Goal: Task Accomplishment & Management: Manage account settings

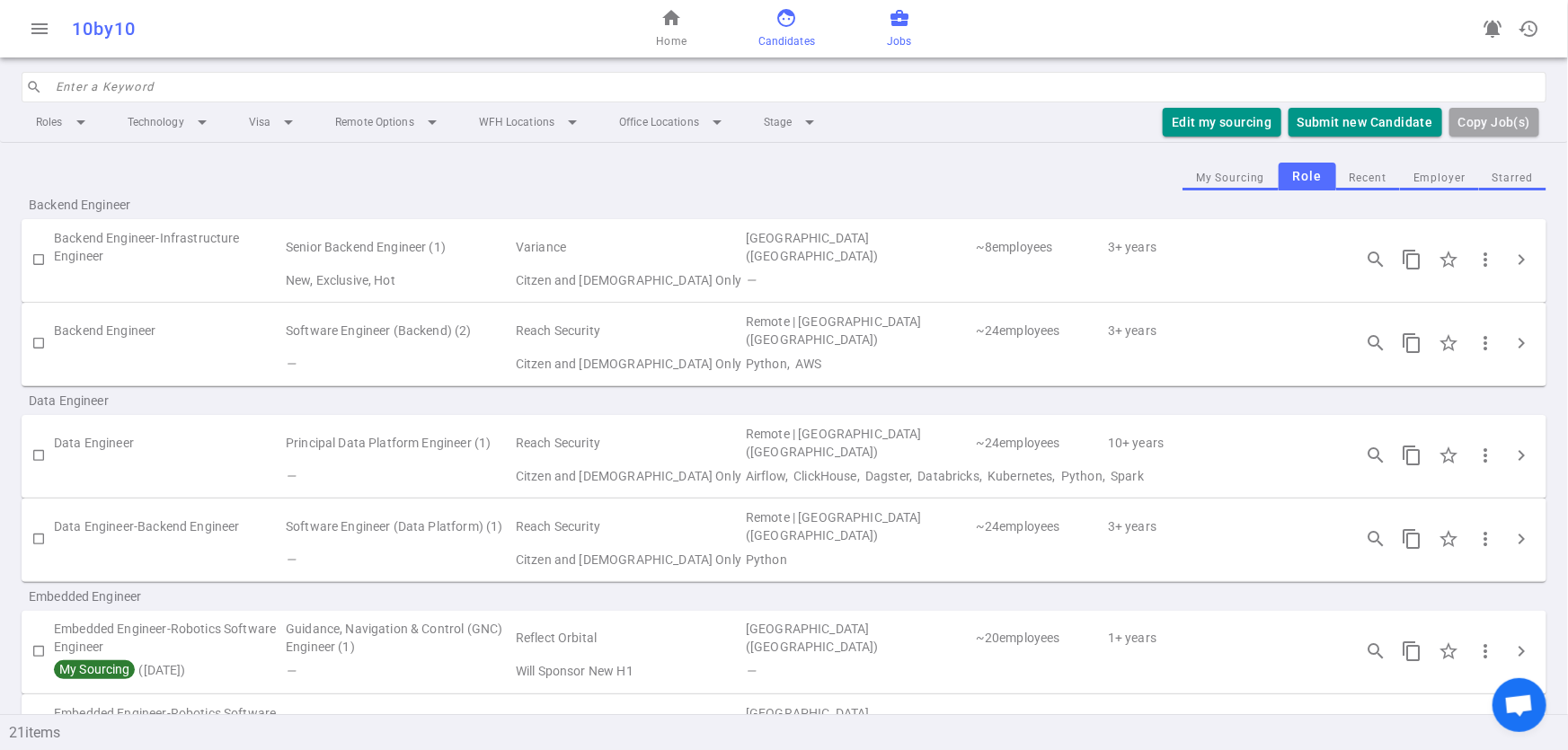
click at [770, 34] on span "Candidates" at bounding box center [786, 41] width 57 height 18
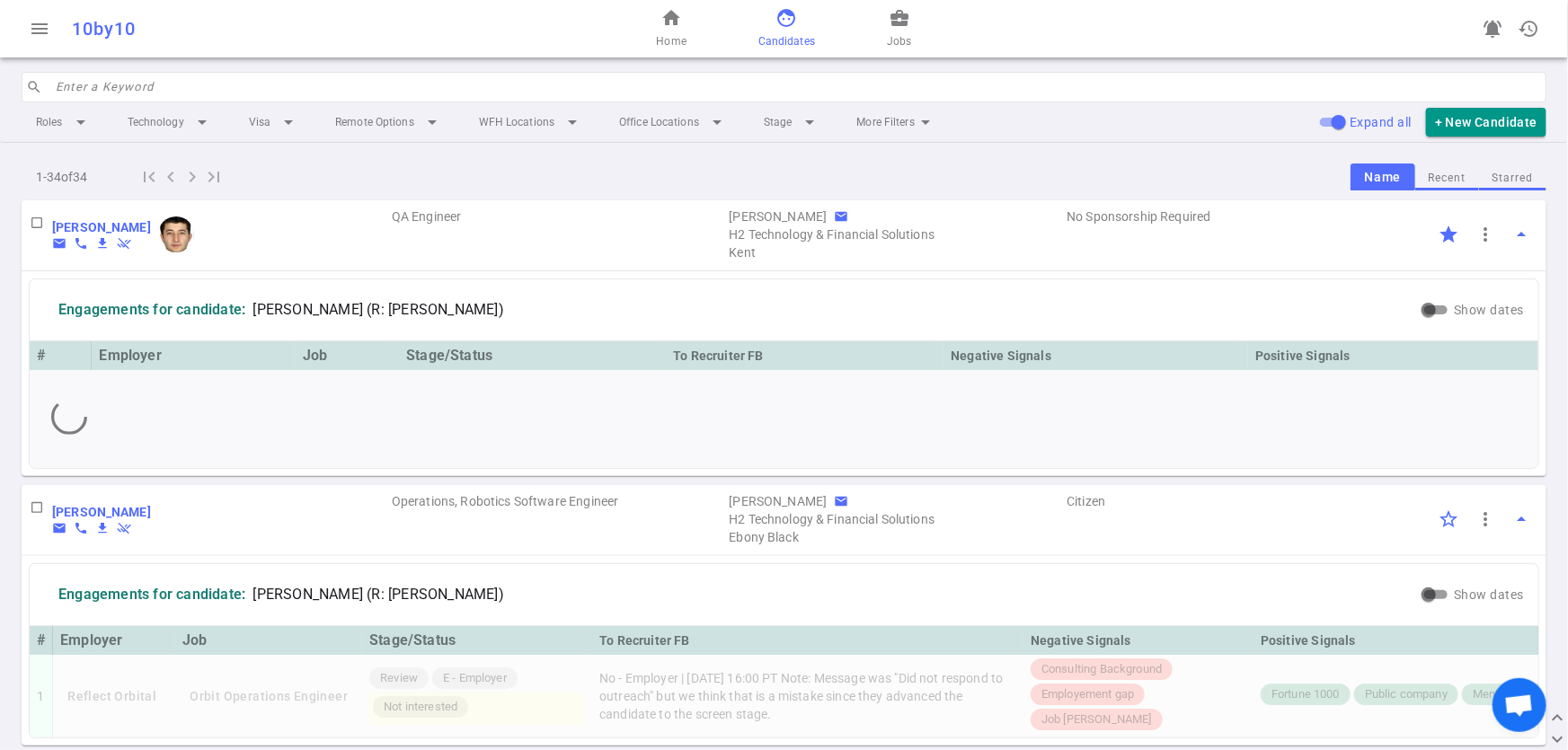
click at [235, 85] on input "search" at bounding box center [796, 87] width 1480 height 29
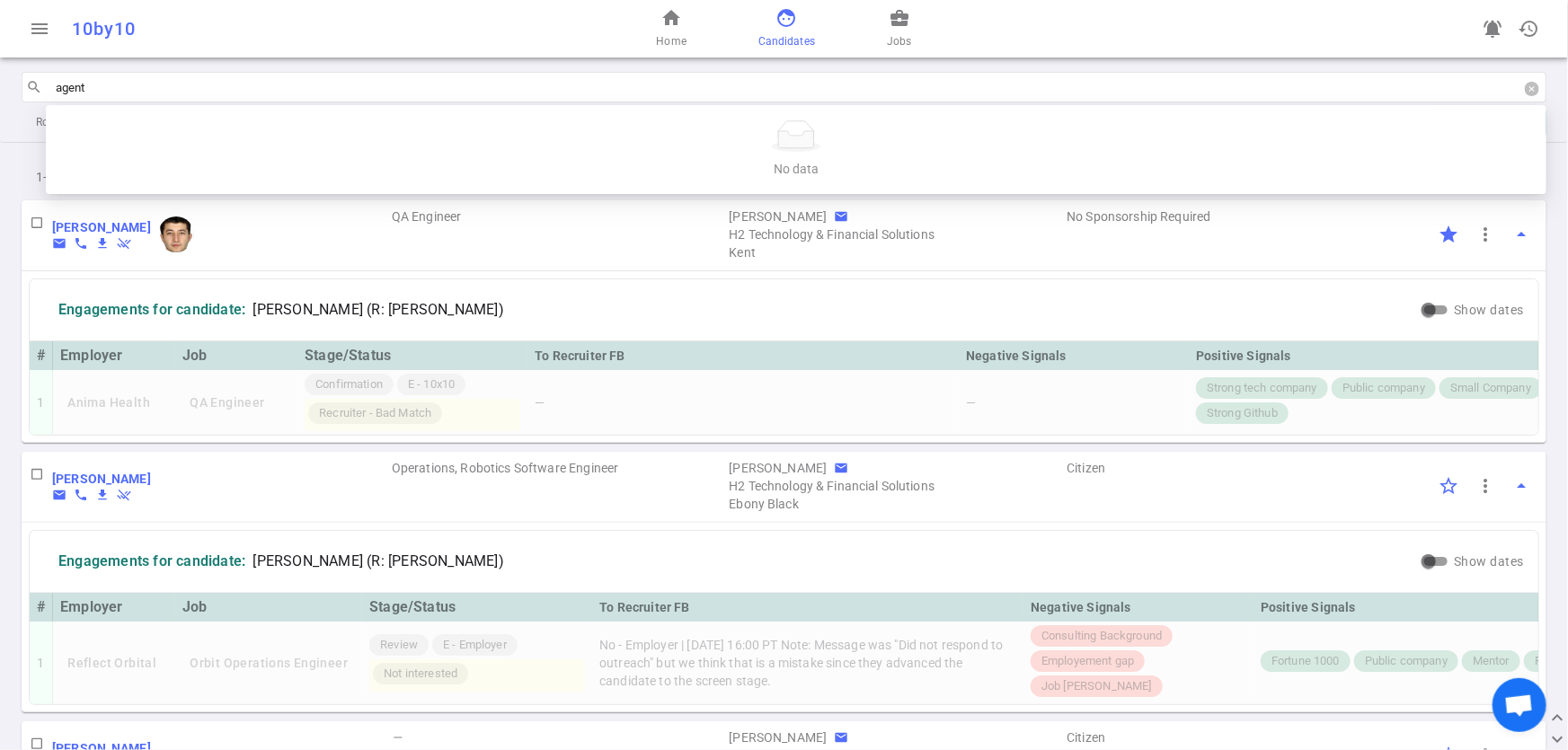
type input "agents"
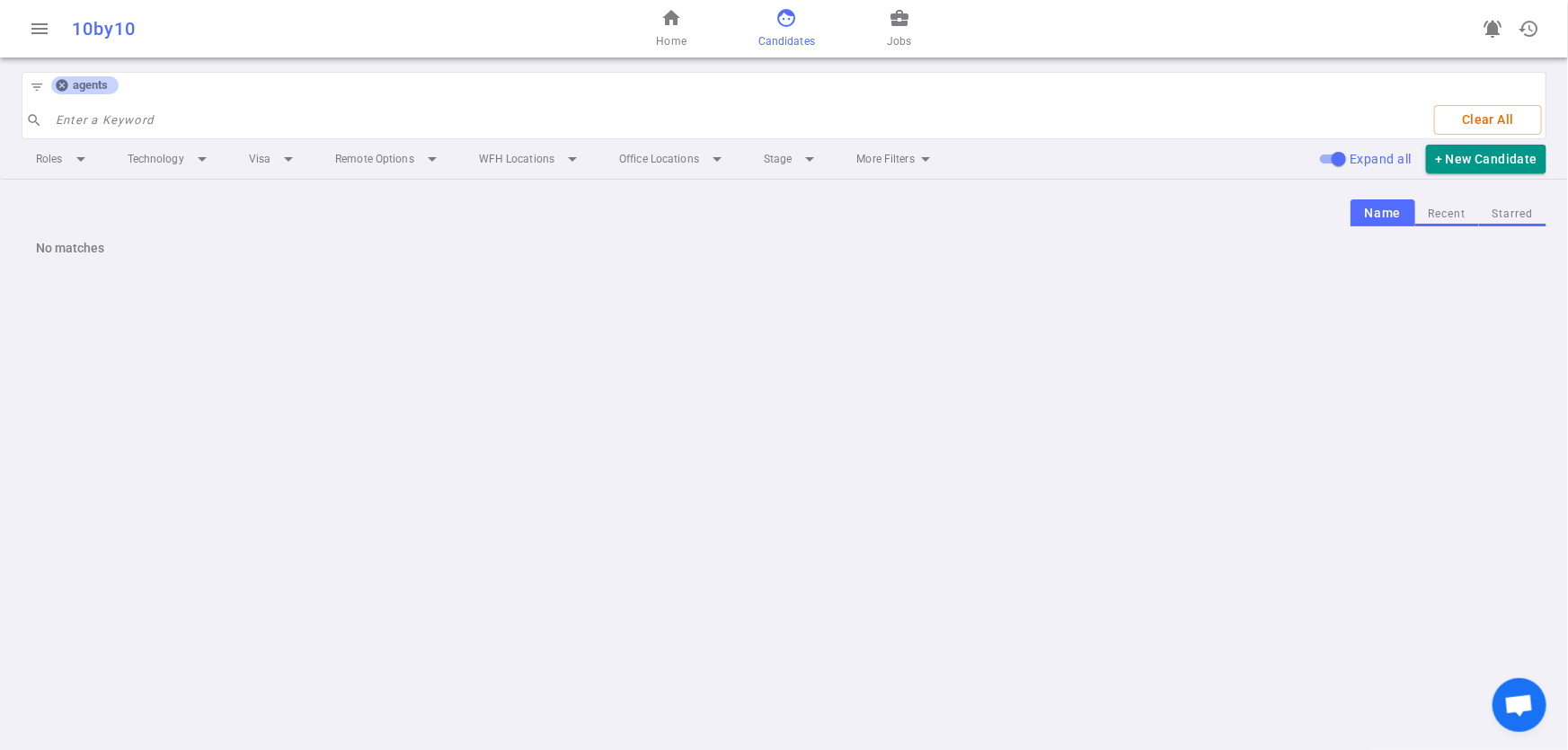
click at [58, 90] on icon at bounding box center [61, 85] width 14 height 14
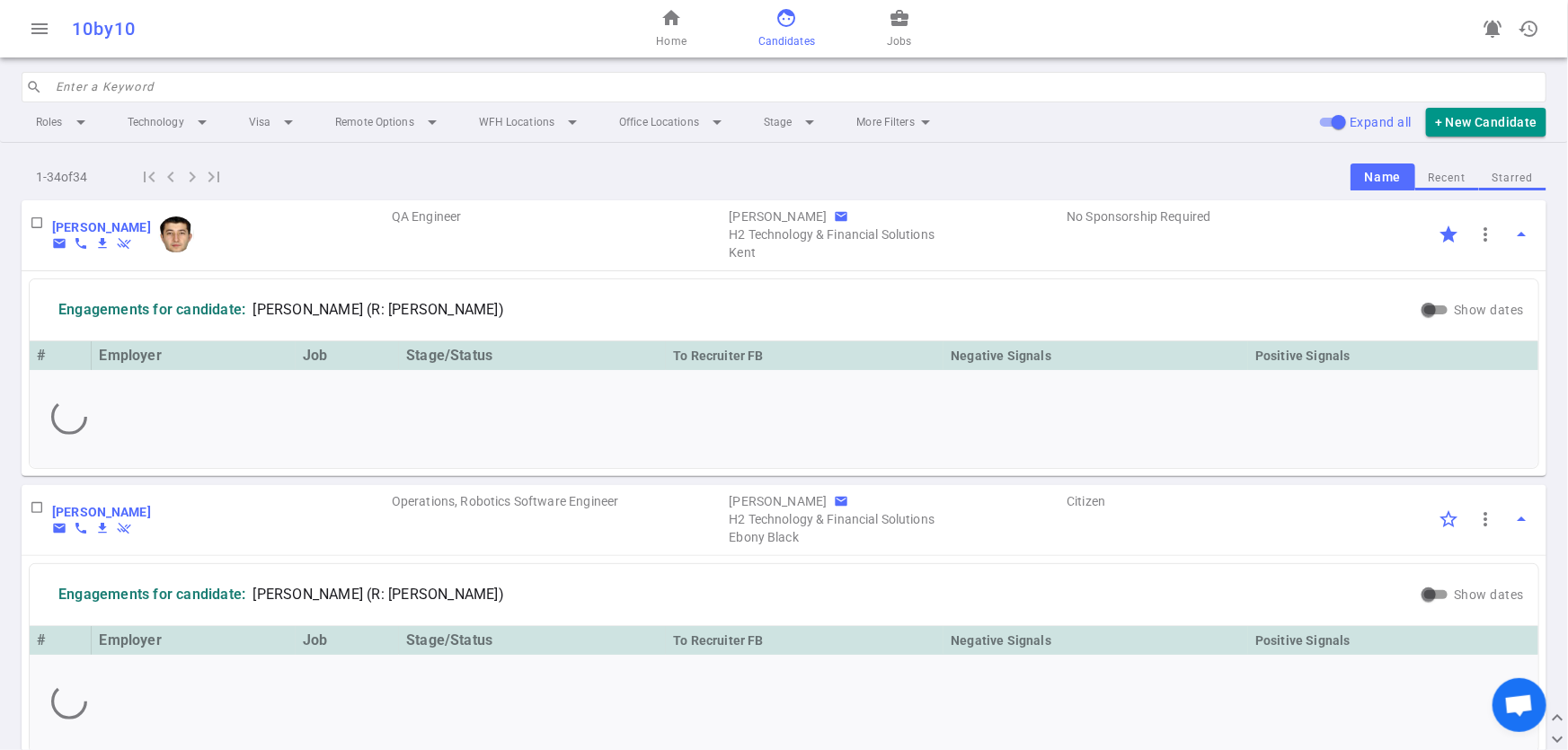
click at [72, 84] on input "search" at bounding box center [796, 87] width 1480 height 29
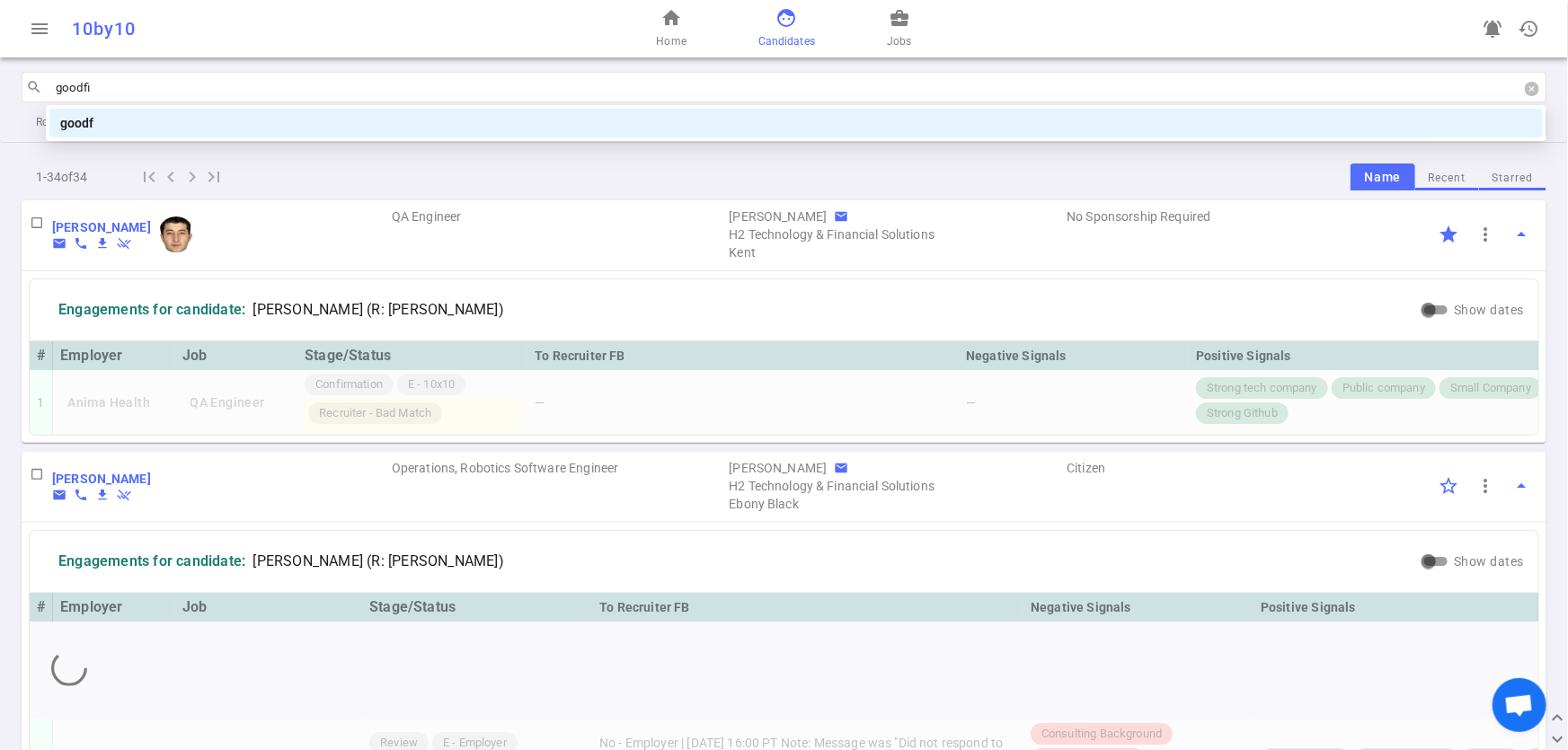
type input "goodfin"
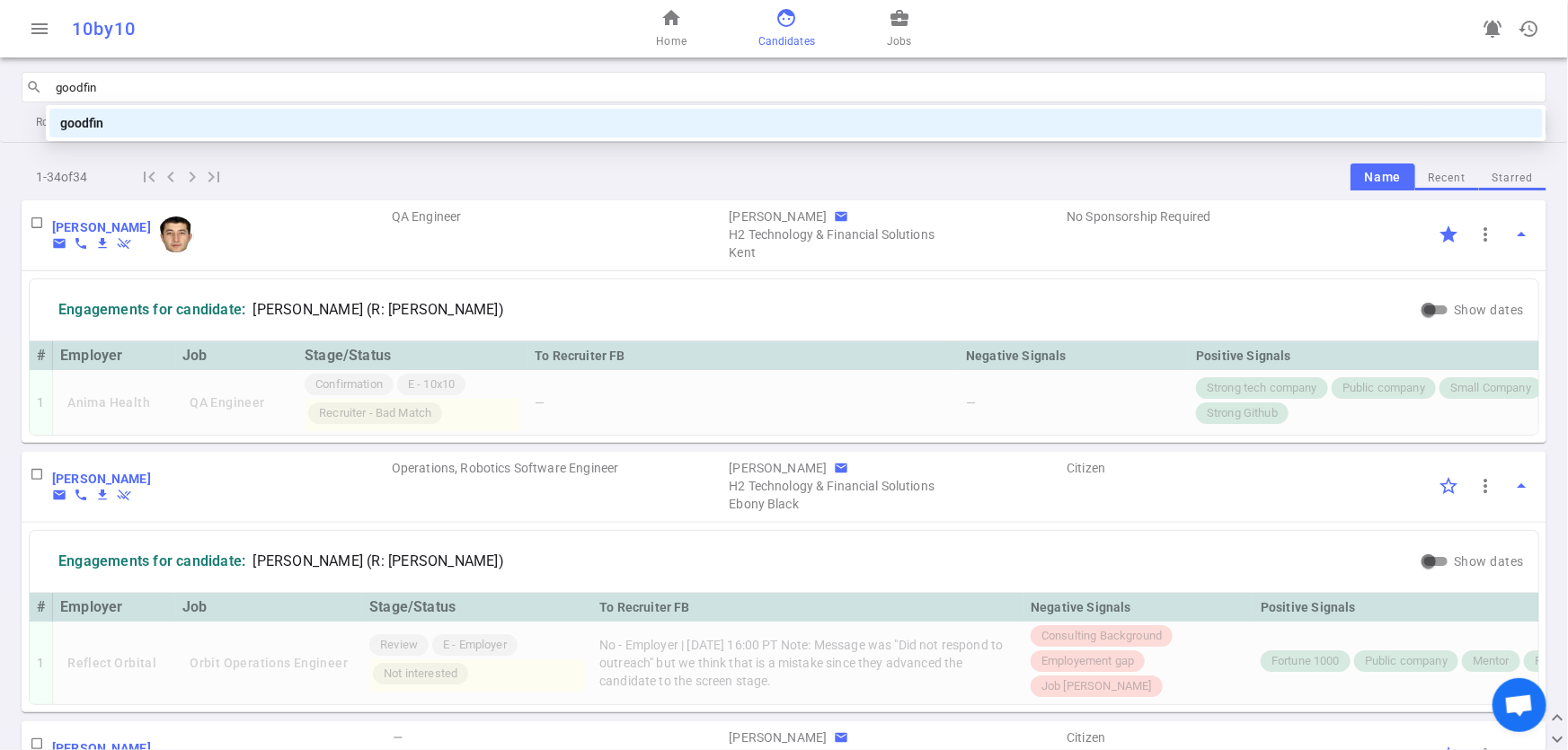
click at [91, 117] on div "goodfin" at bounding box center [796, 123] width 1472 height 20
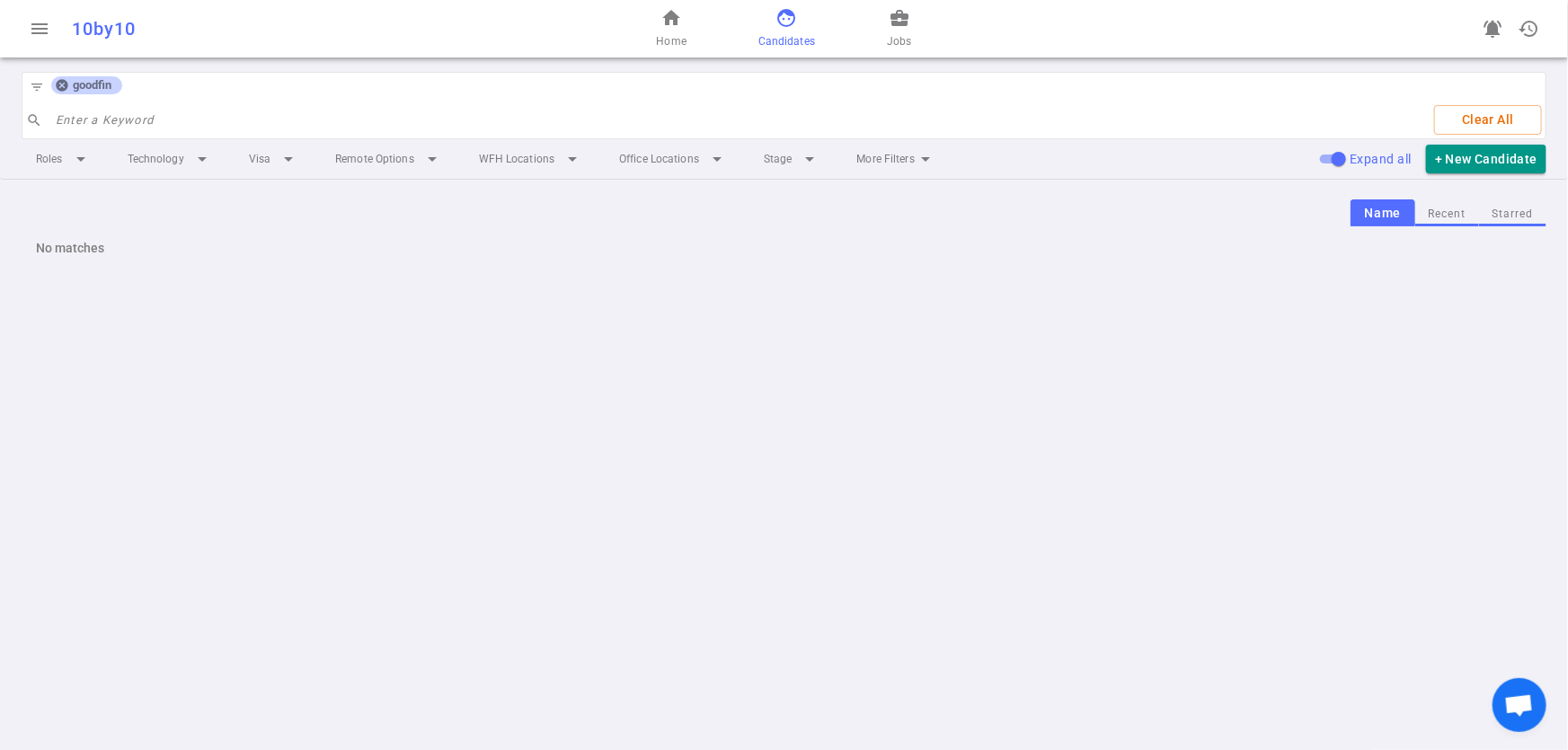
click at [63, 81] on icon at bounding box center [61, 85] width 12 height 11
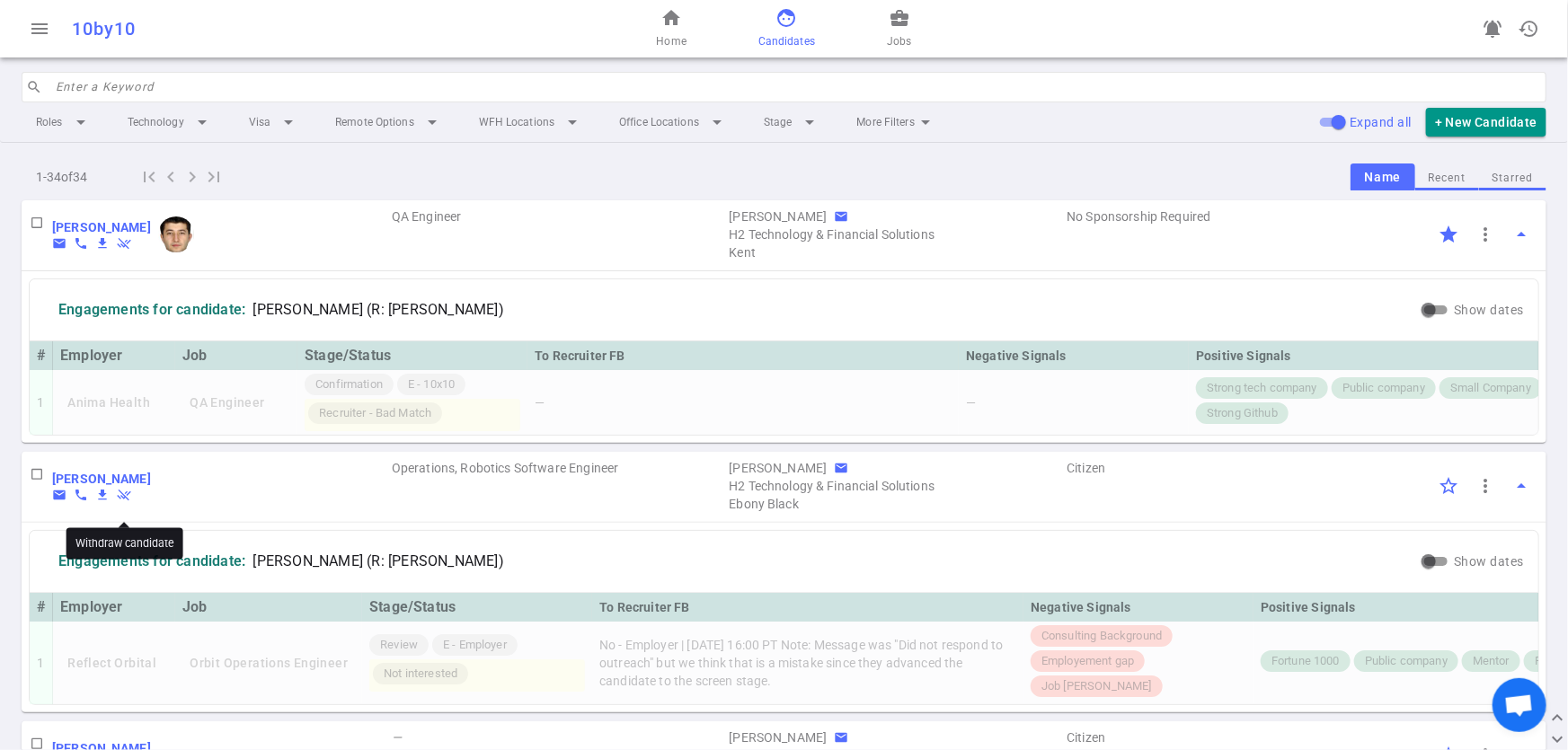
click at [117, 501] on span "remove_done" at bounding box center [124, 494] width 14 height 14
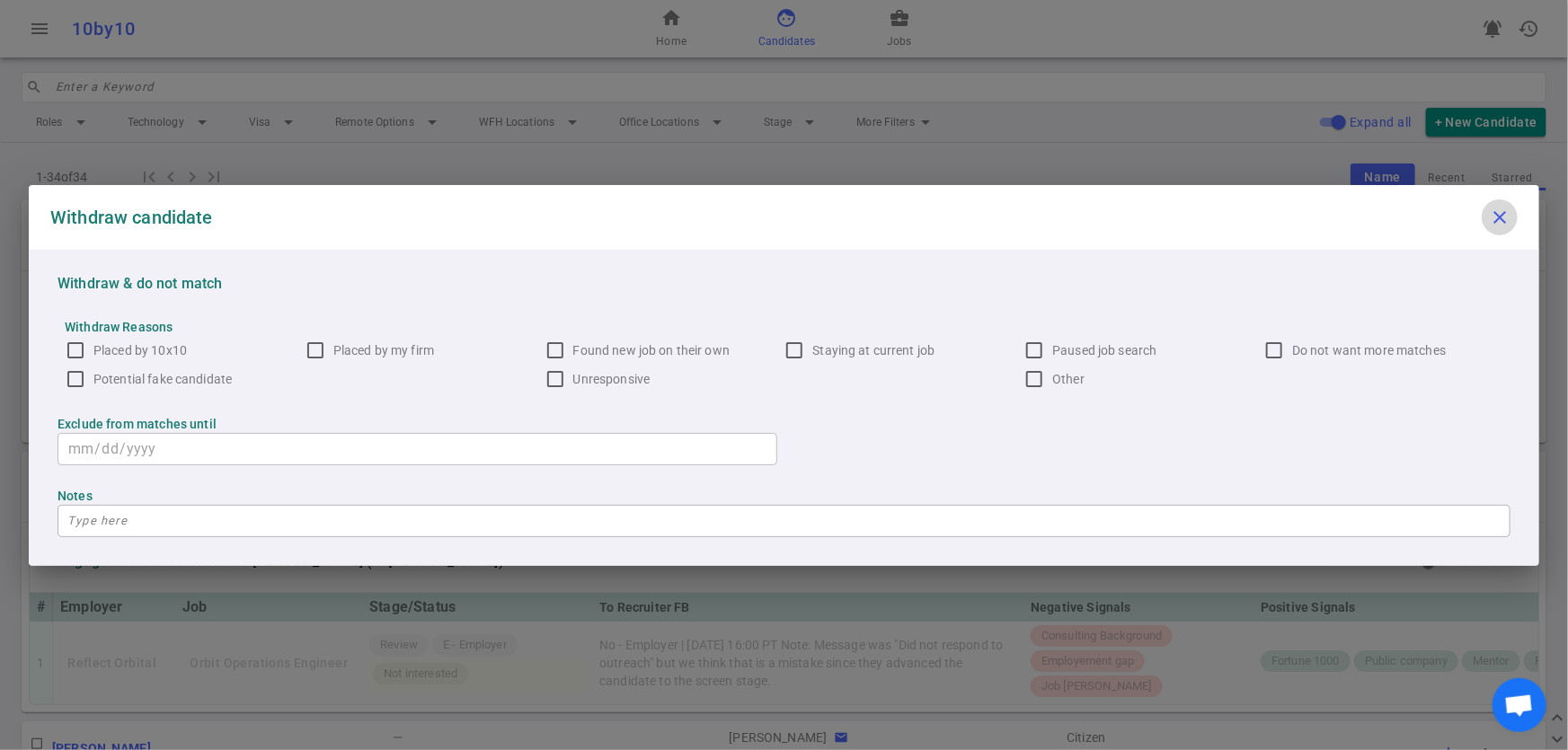
click at [1501, 215] on icon "close" at bounding box center [1500, 217] width 22 height 22
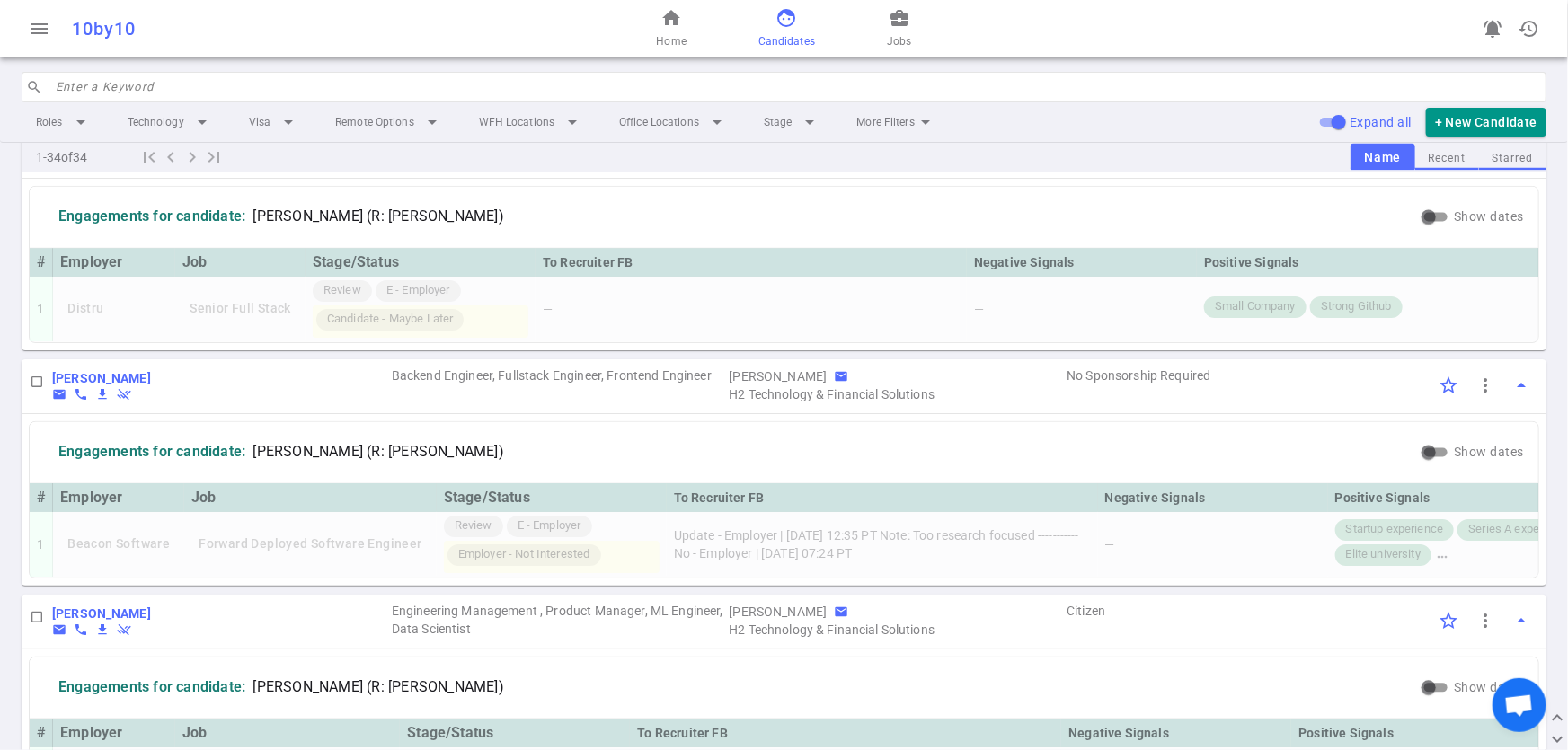
scroll to position [1975, 0]
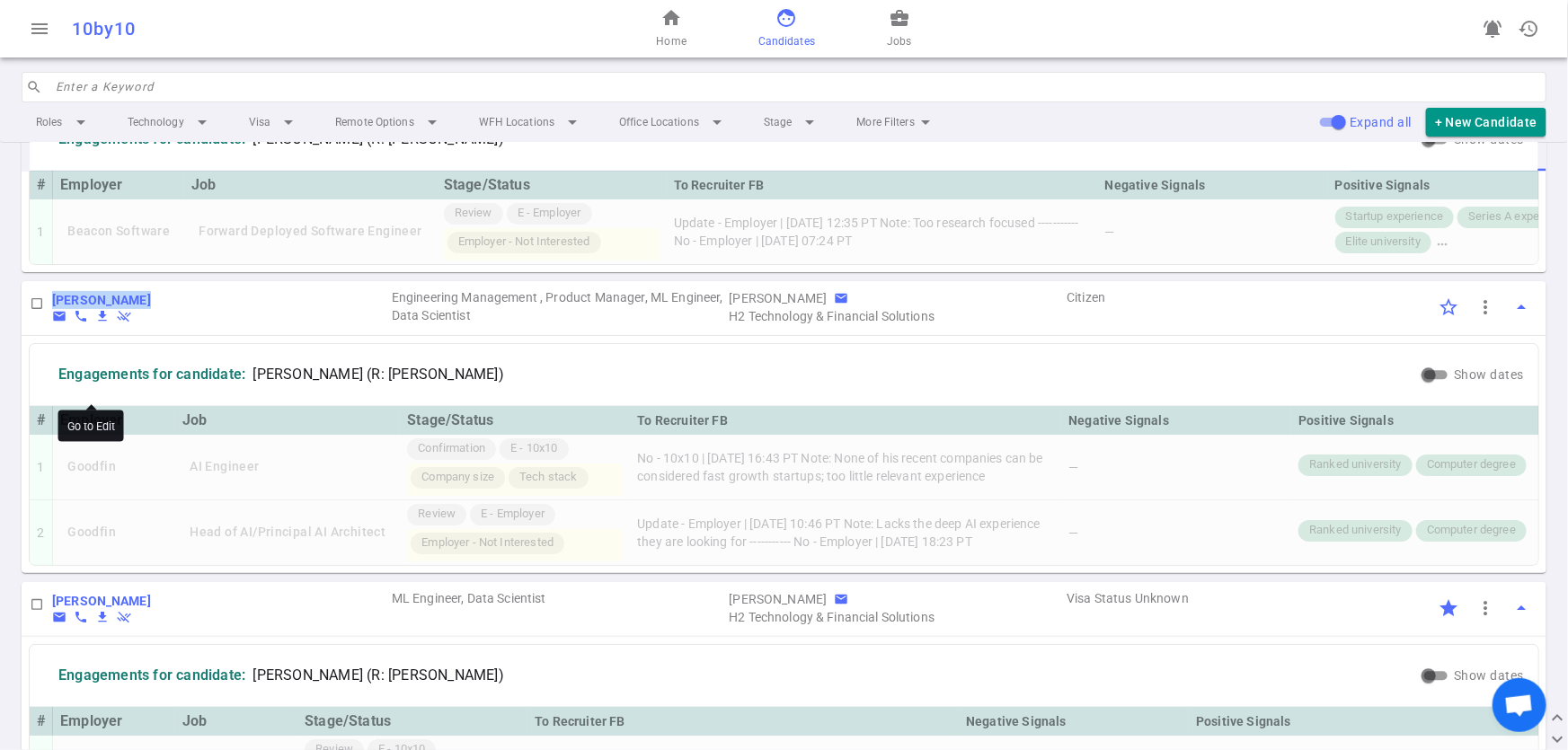
drag, startPoint x: 139, startPoint y: 386, endPoint x: 52, endPoint y: 387, distance: 87.0
click at [52, 324] on div "[PERSON_NAME] email phone file_download remove_done" at bounding box center [104, 307] width 106 height 33
copy b "[PERSON_NAME]"
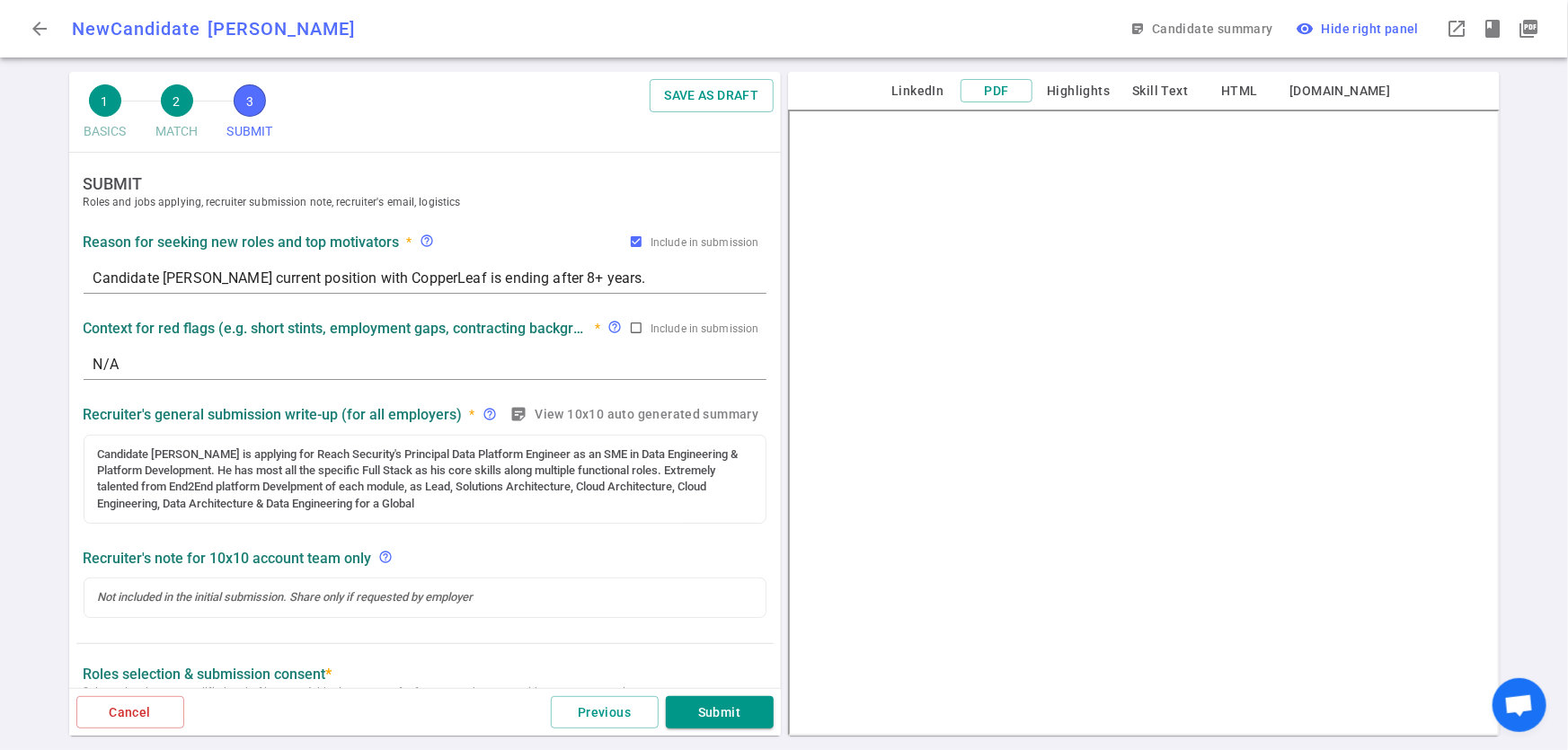
scroll to position [720, 0]
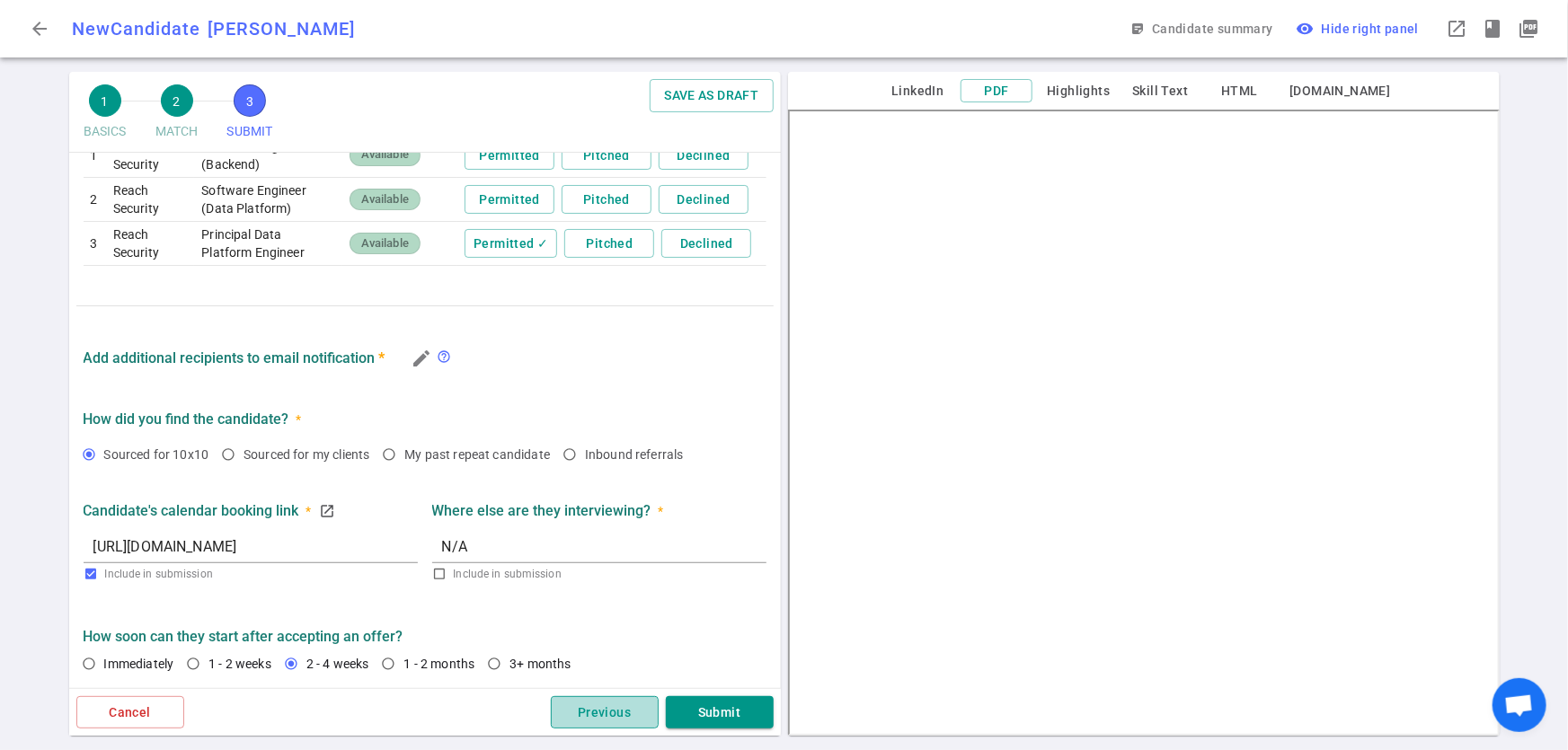
click at [624, 714] on button "Previous" at bounding box center [605, 713] width 108 height 34
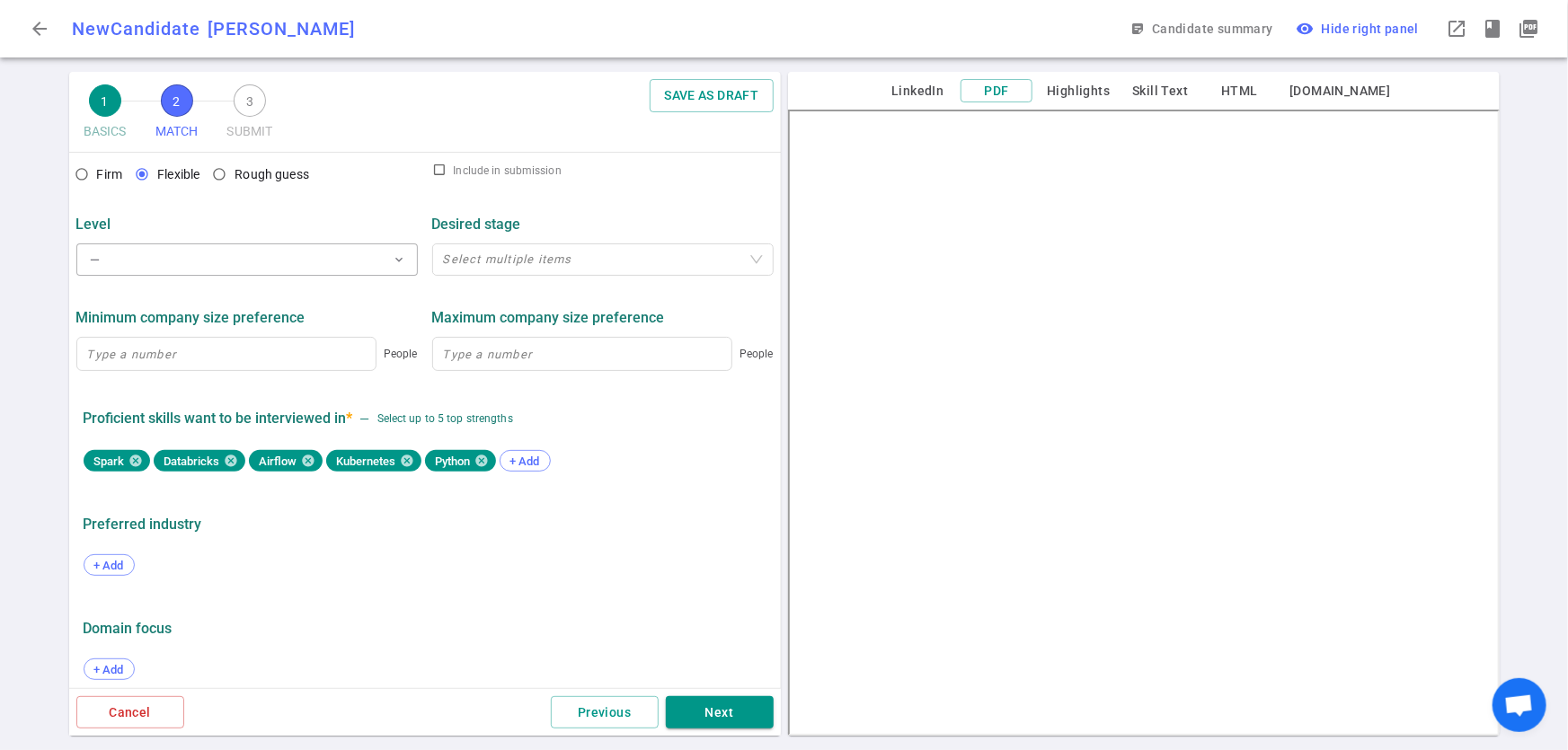
scroll to position [817, 0]
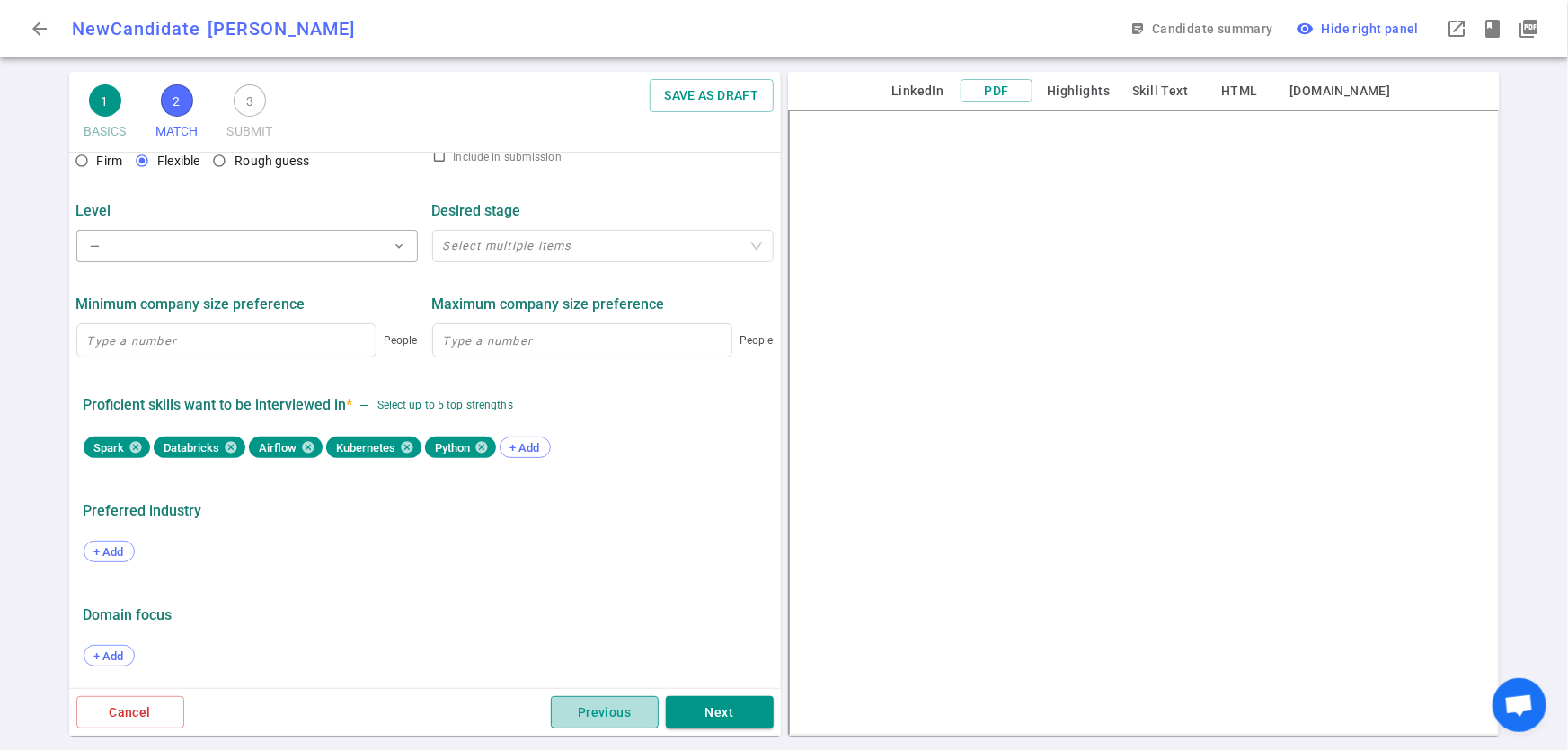
click at [588, 703] on button "Previous" at bounding box center [605, 713] width 108 height 34
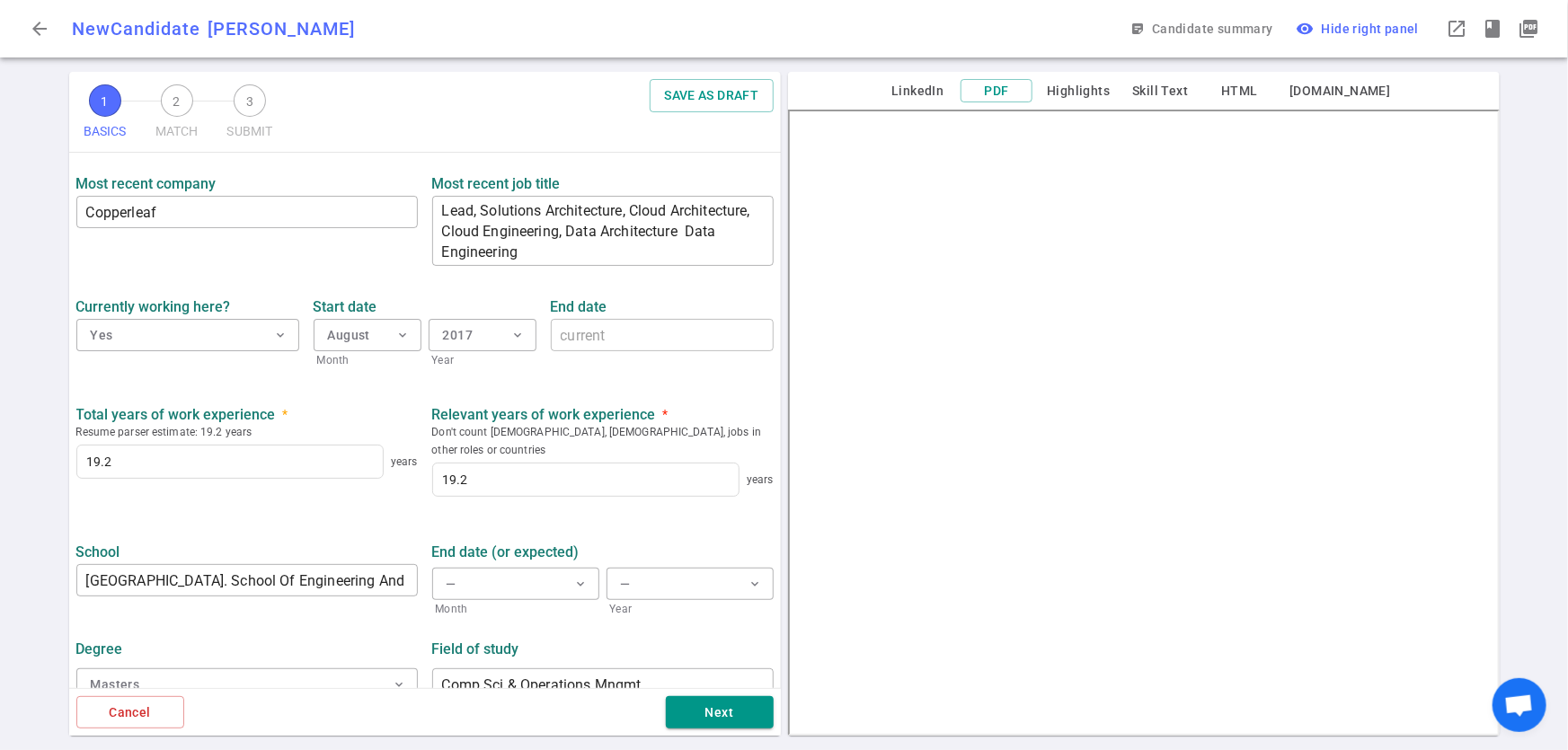
scroll to position [749, 0]
